Goal: Information Seeking & Learning: Learn about a topic

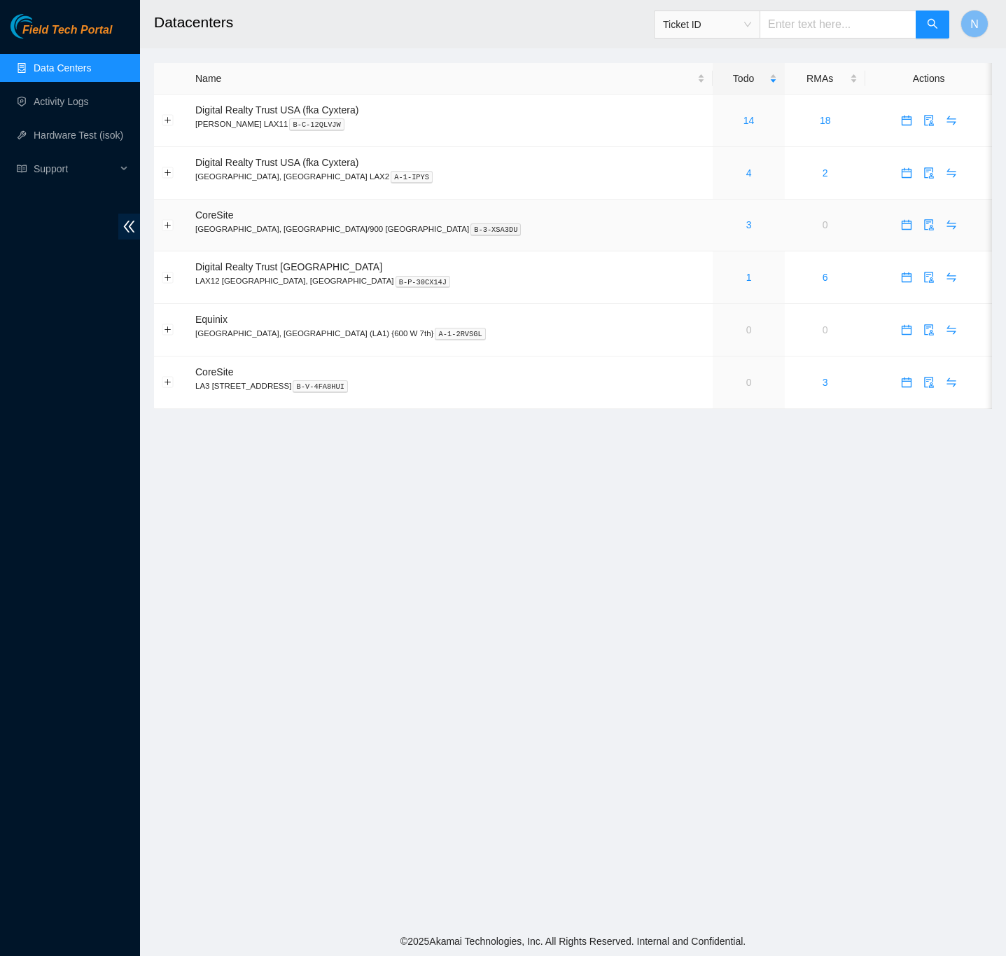
click at [720, 225] on div "3" at bounding box center [748, 224] width 57 height 15
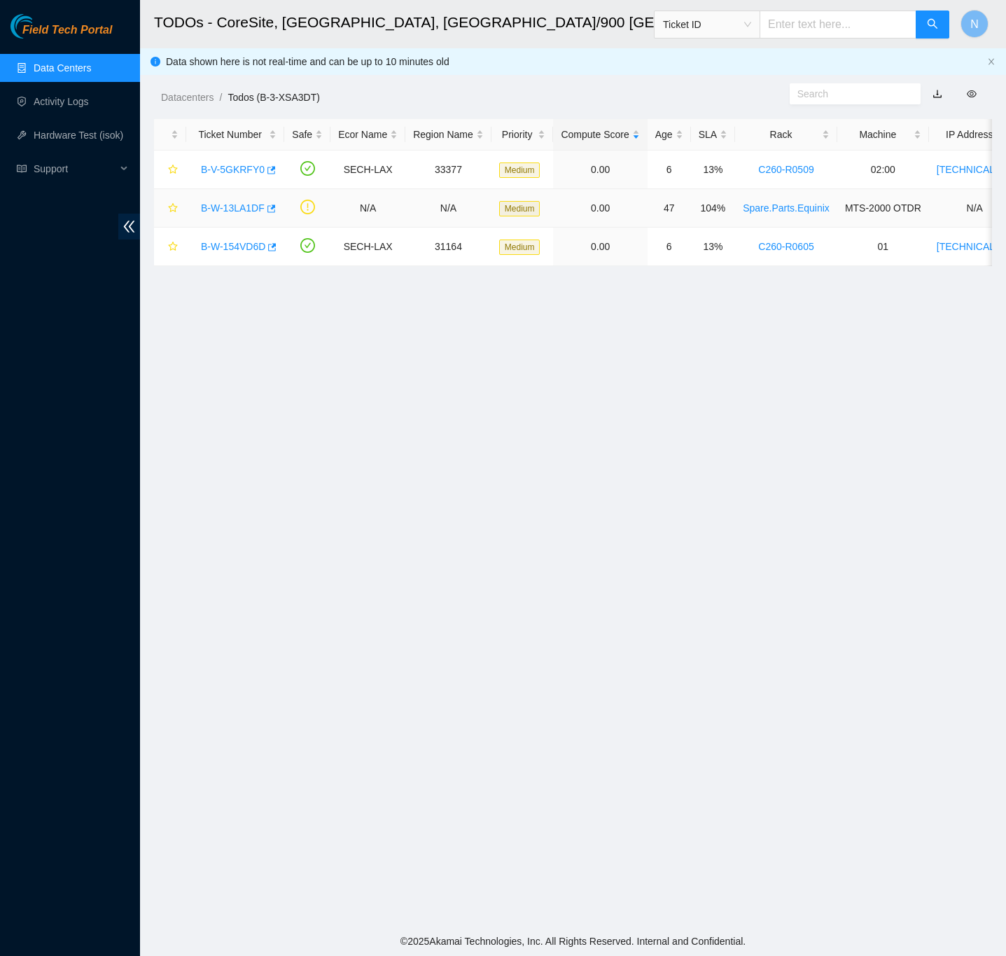
click at [221, 207] on link "B-W-13LA1DF" at bounding box center [233, 207] width 64 height 11
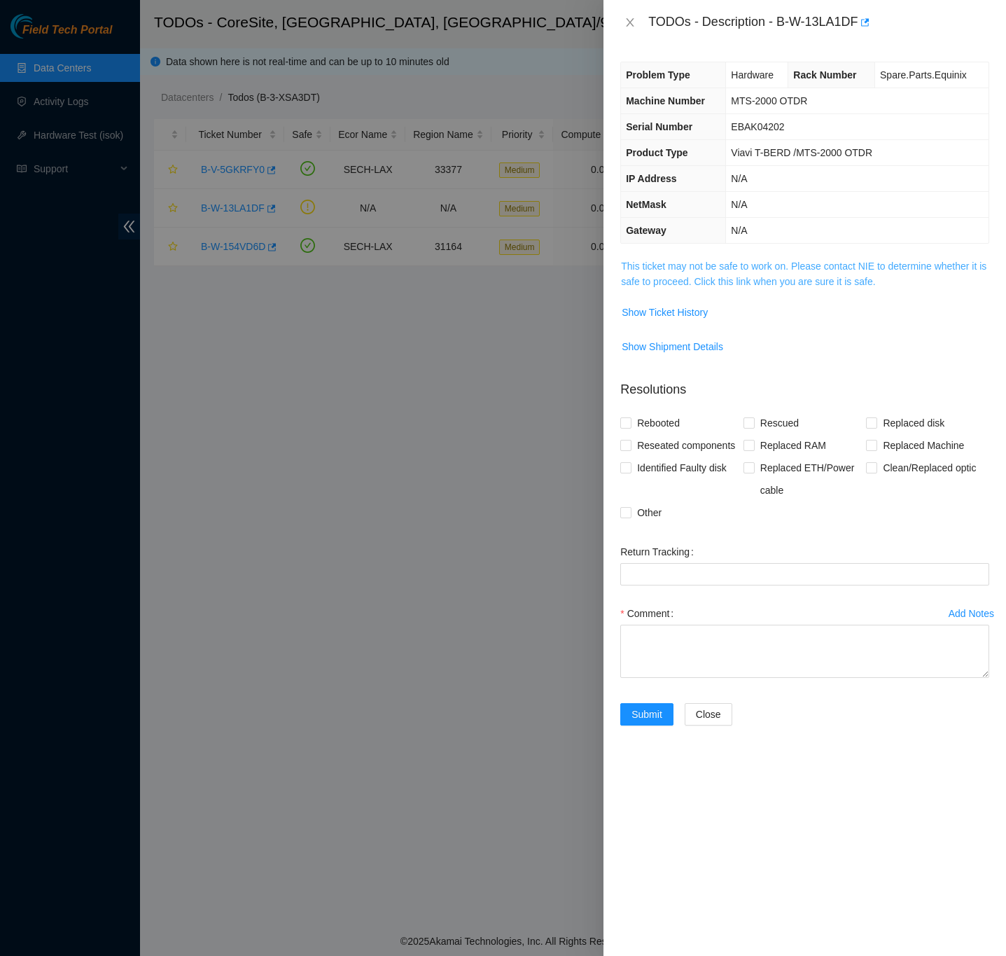
click at [636, 281] on link "This ticket may not be safe to work on. Please contact NIE to determine whether…" at bounding box center [803, 273] width 365 height 27
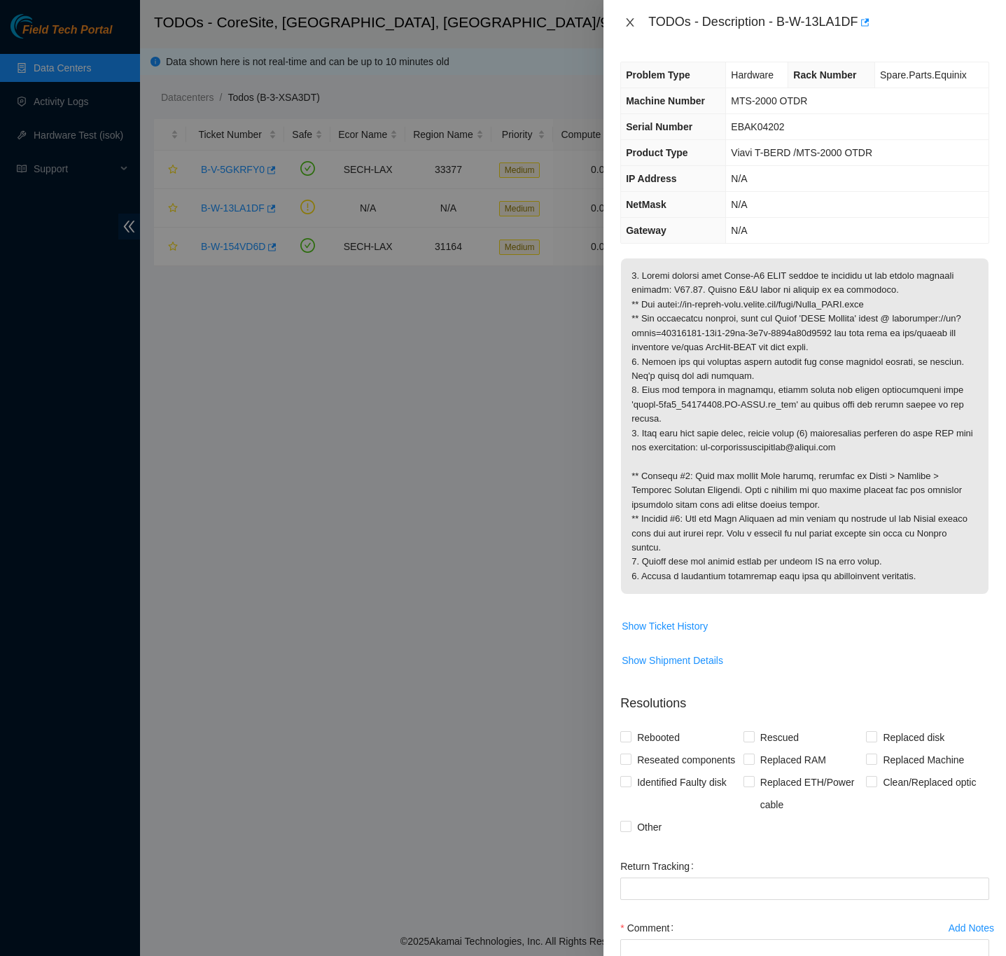
click at [627, 23] on icon "close" at bounding box center [629, 22] width 11 height 11
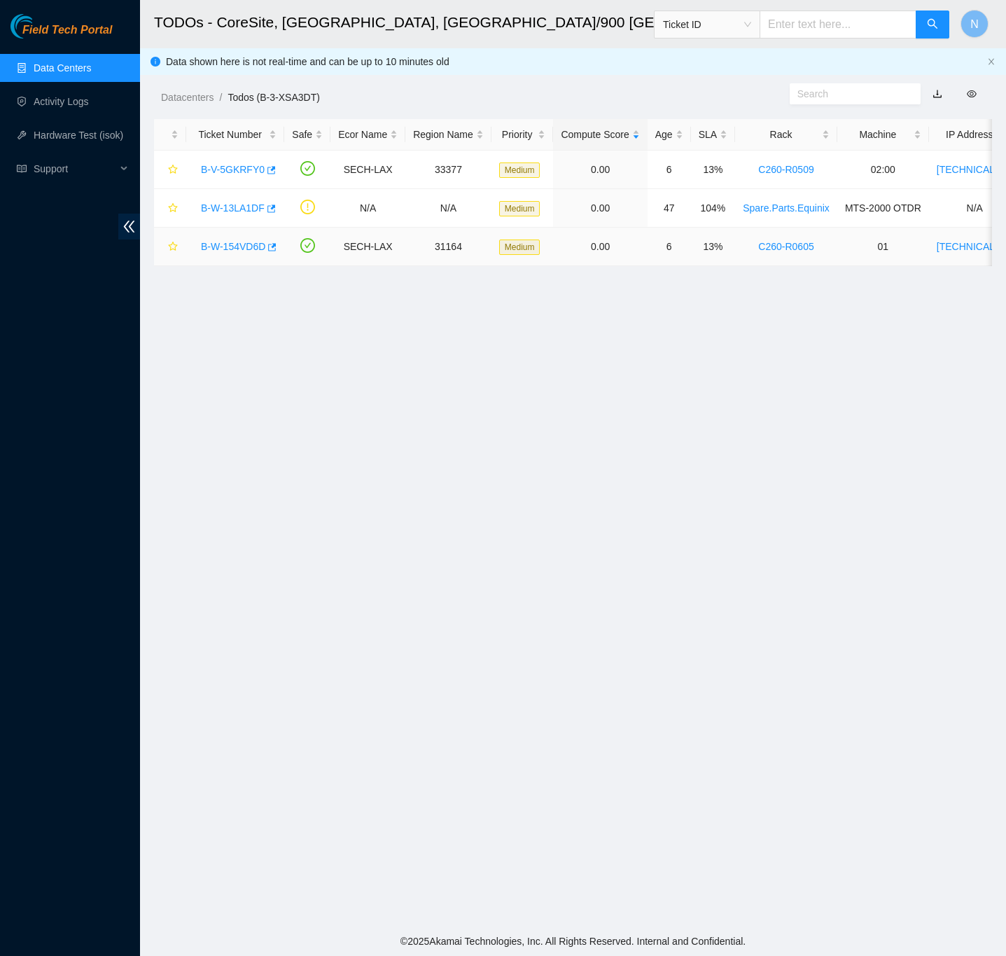
click at [246, 244] on link "B-W-154VD6D" at bounding box center [233, 246] width 64 height 11
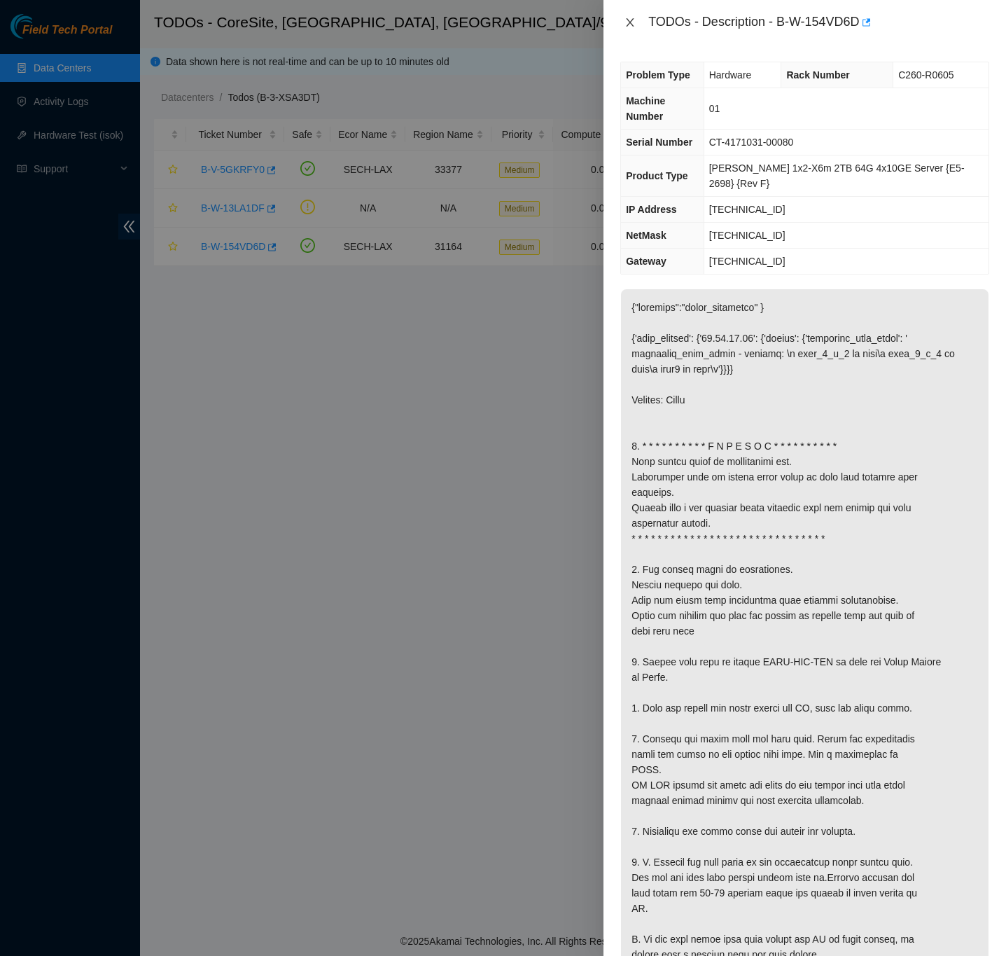
click at [631, 17] on icon "close" at bounding box center [629, 22] width 11 height 11
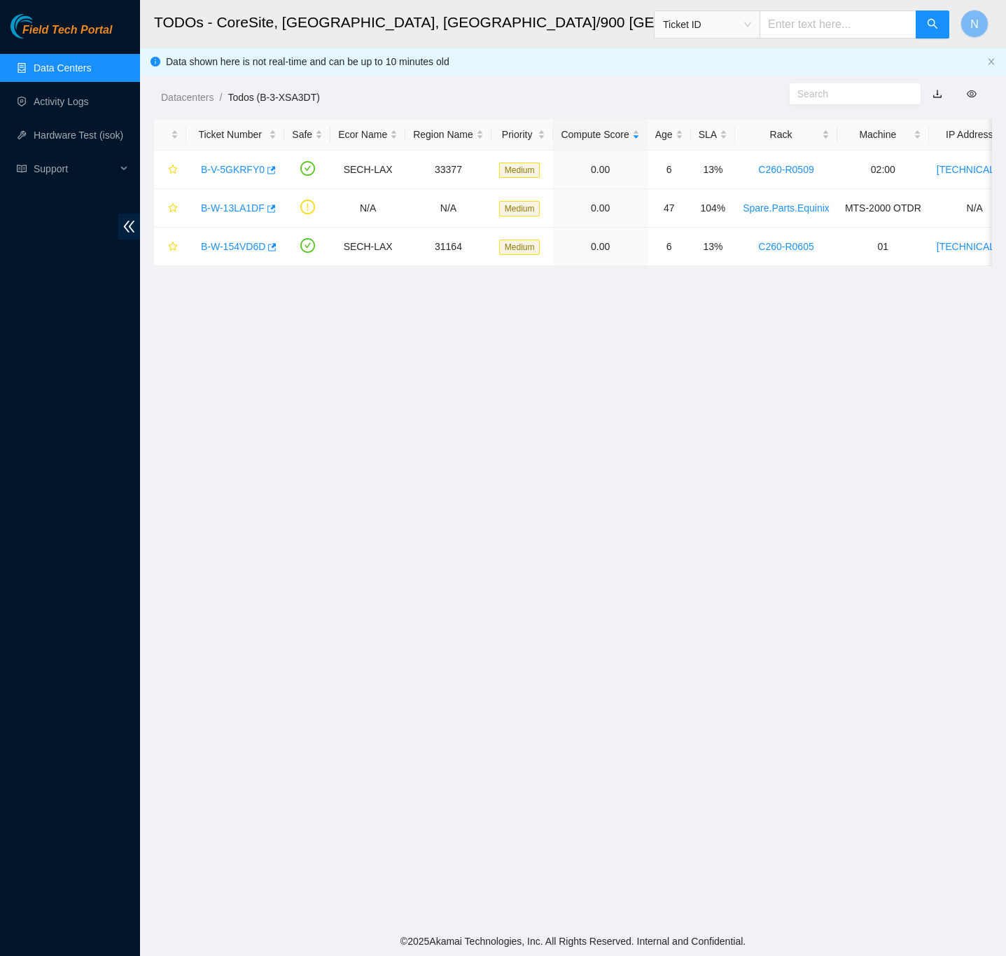
click at [86, 62] on link "Data Centers" at bounding box center [62, 67] width 57 height 11
